Goal: Book appointment/travel/reservation

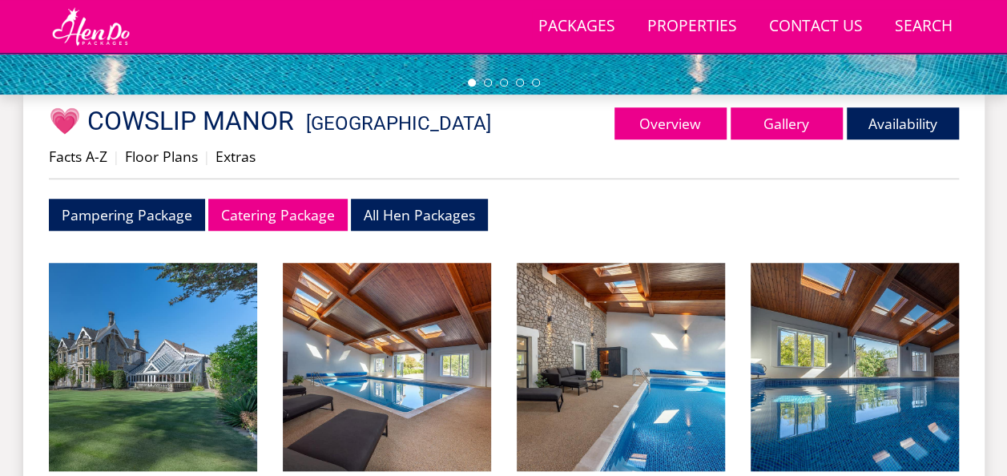
scroll to position [667, 0]
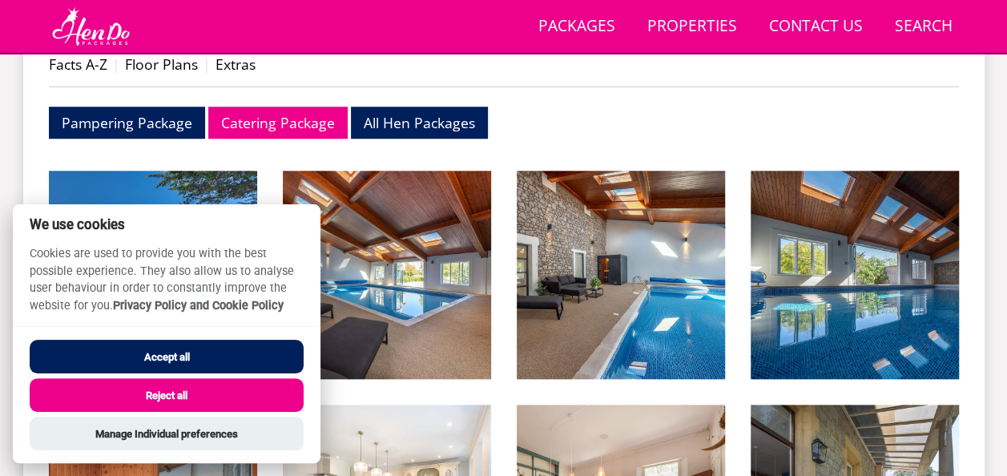
click at [181, 351] on button "Accept all" at bounding box center [167, 357] width 274 height 34
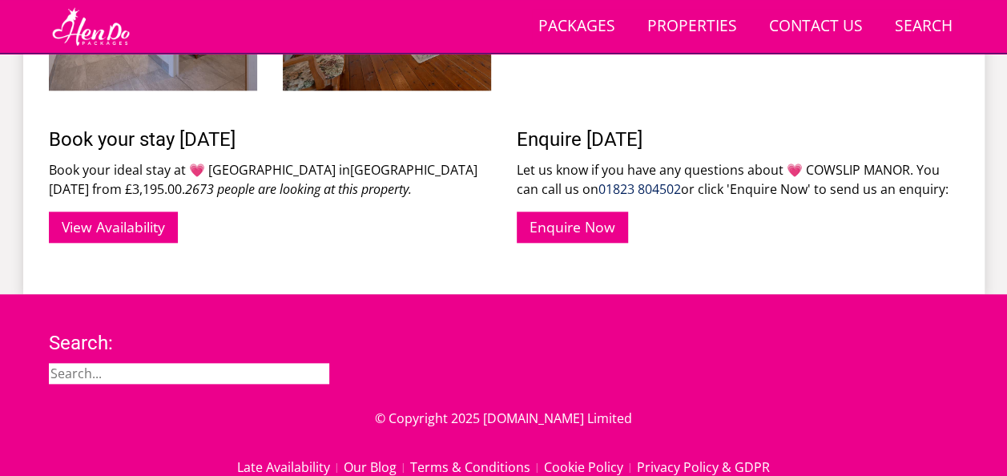
scroll to position [3766, 0]
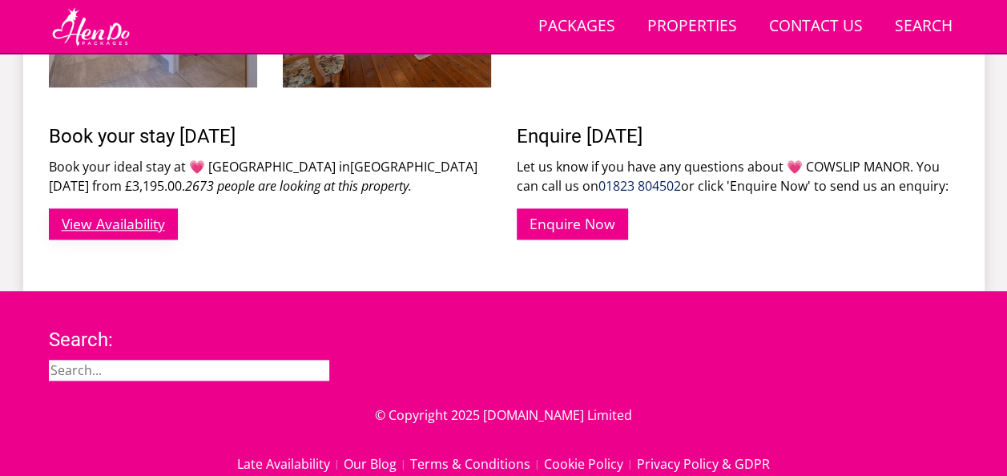
click at [143, 219] on link "View Availability" at bounding box center [113, 223] width 129 height 31
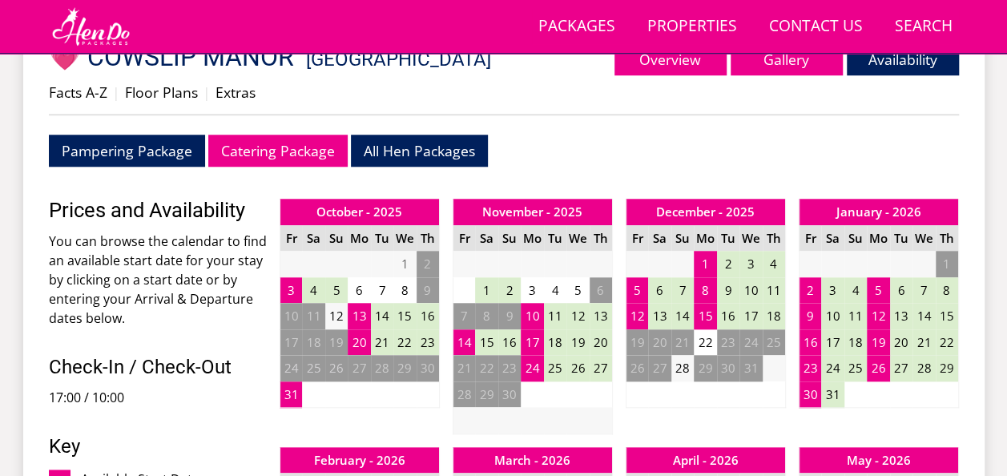
scroll to position [1023, 0]
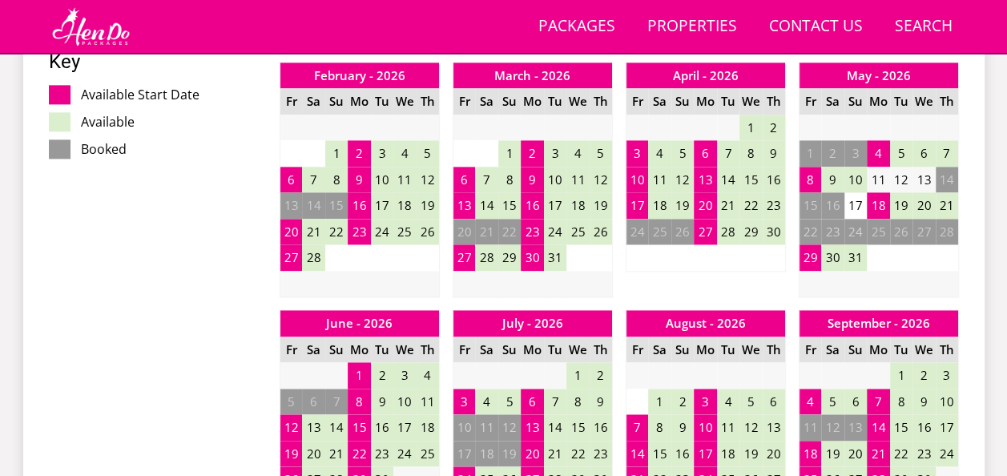
click at [69, 46] on header "Search Menu Packages Properties Contact Us [PHONE_NUMBER] Search Check Availabi…" at bounding box center [503, 27] width 1007 height 54
click at [98, 30] on img at bounding box center [91, 26] width 84 height 40
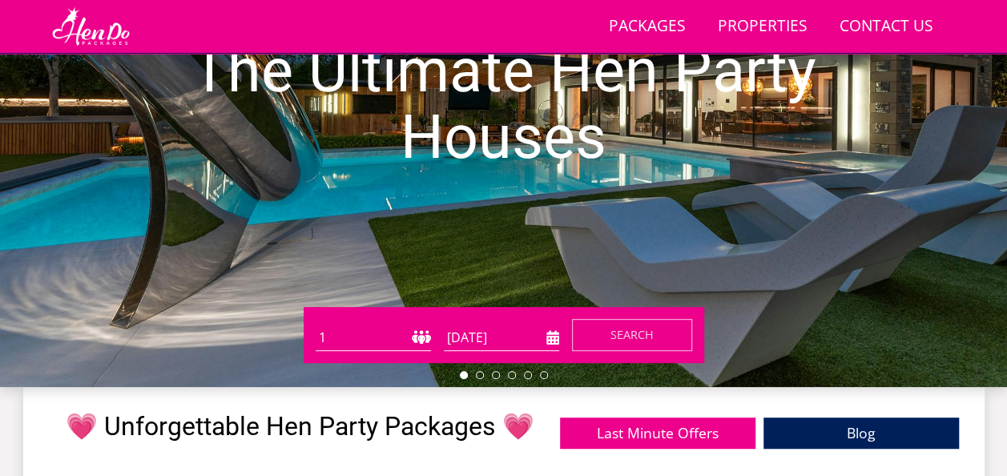
scroll to position [181, 0]
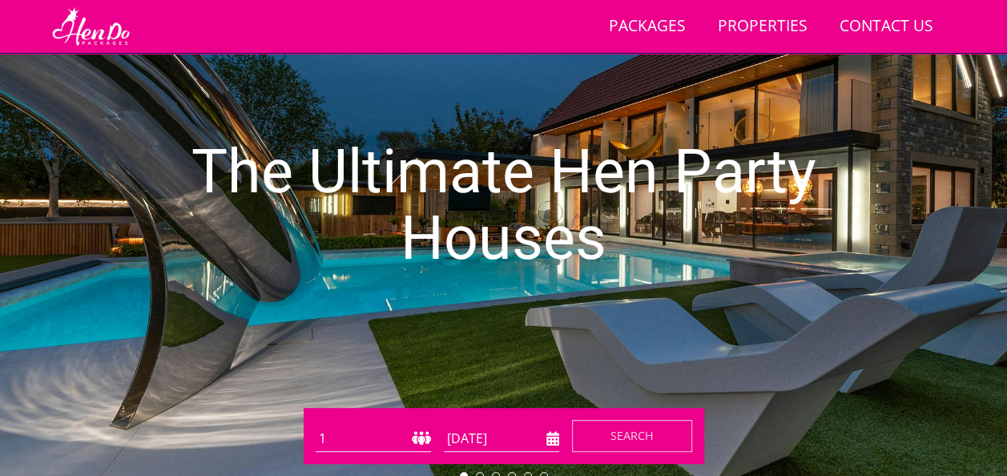
click at [534, 444] on input "[DATE]" at bounding box center [501, 438] width 115 height 26
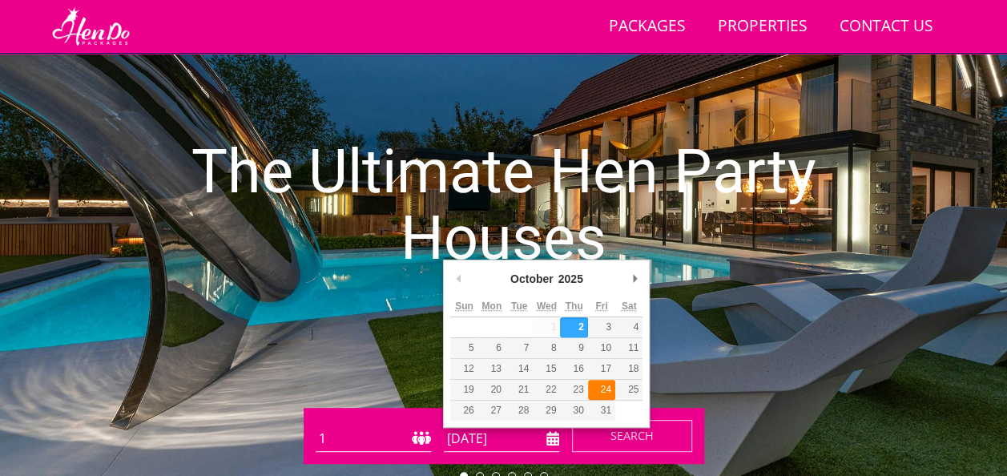
type input "24/10/2025"
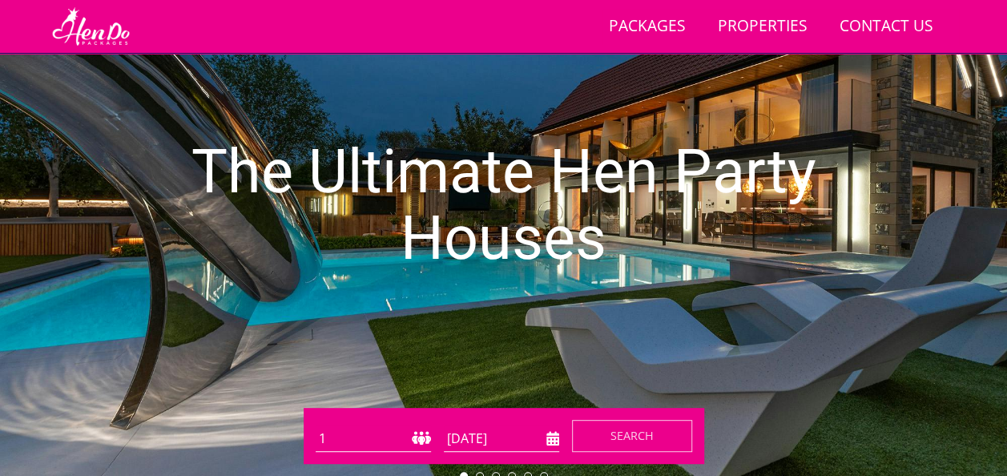
click at [414, 431] on select "1 2 3 4 5 6 7 8 9 10 11 12 13 14 15 16 17 18 19 20 21 22 23 24 25 26 27 28 29 3…" at bounding box center [373, 438] width 115 height 26
select select "20"
click at [316, 425] on select "1 2 3 4 5 6 7 8 9 10 11 12 13 14 15 16 17 18 19 20 21 22 23 24 25 26 27 28 29 3…" at bounding box center [373, 438] width 115 height 26
click at [688, 442] on button "Search" at bounding box center [632, 436] width 120 height 32
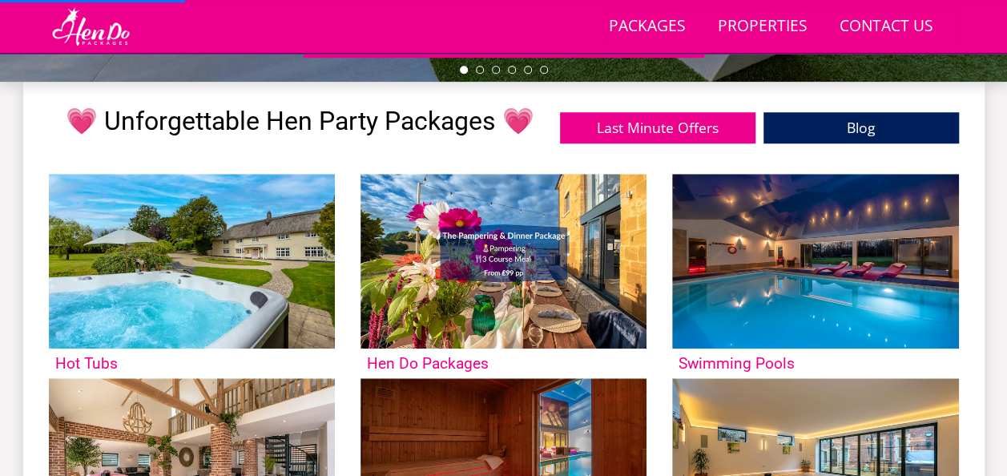
scroll to position [591, 0]
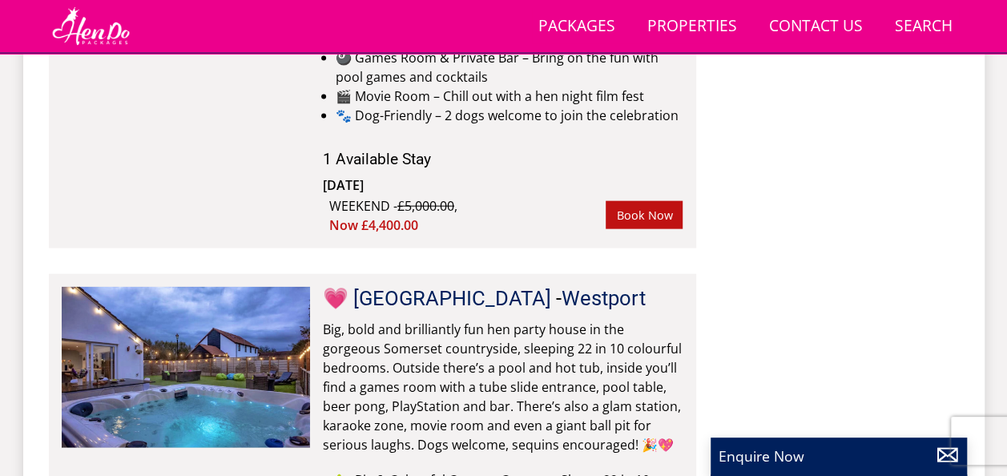
scroll to position [1753, 0]
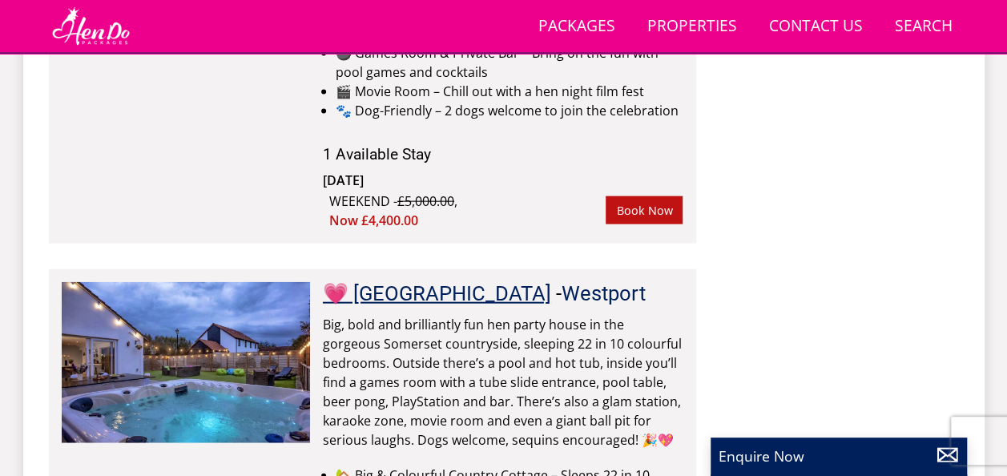
click at [362, 281] on link "💗 [GEOGRAPHIC_DATA]" at bounding box center [437, 293] width 228 height 24
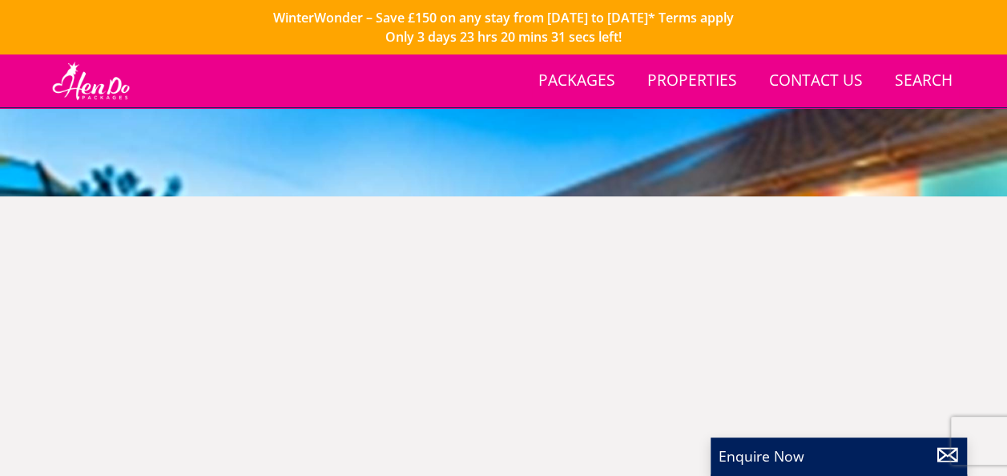
scroll to position [305, 0]
